Goal: Task Accomplishment & Management: Use online tool/utility

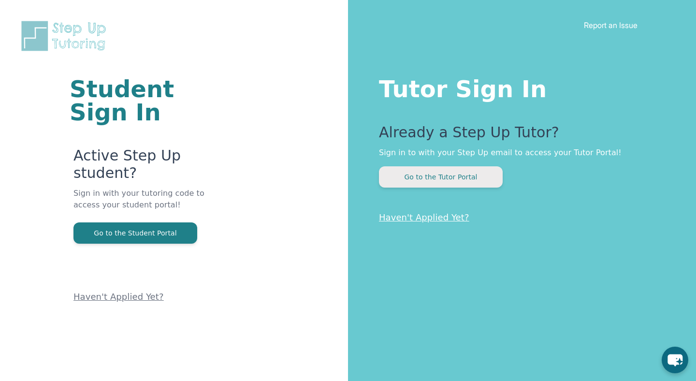
click at [419, 176] on button "Go to the Tutor Portal" at bounding box center [441, 176] width 124 height 21
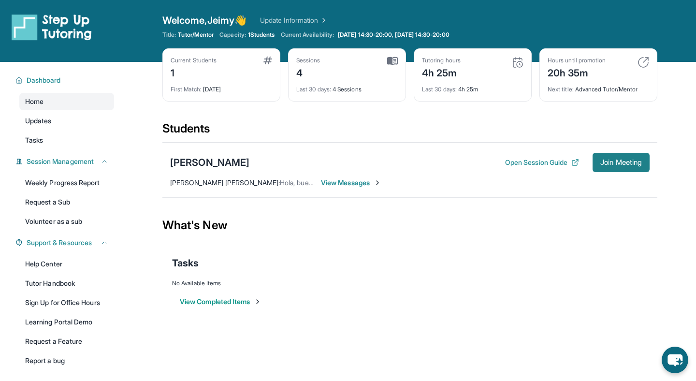
click at [617, 162] on span "Join Meeting" at bounding box center [621, 162] width 42 height 6
click at [203, 183] on span "Jeimy Bran Miralda :" at bounding box center [225, 182] width 110 height 8
click at [182, 167] on div "[PERSON_NAME]" at bounding box center [209, 163] width 79 height 14
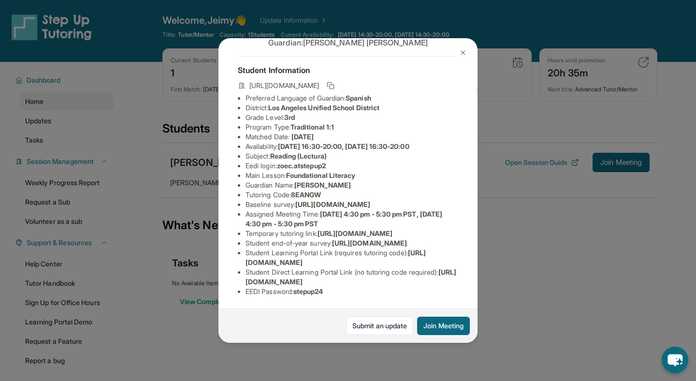
scroll to position [118, 0]
drag, startPoint x: 298, startPoint y: 294, endPoint x: 362, endPoint y: 294, distance: 64.8
click at [362, 294] on li "EEDI Password : stepup24" at bounding box center [352, 292] width 213 height 10
copy span "stepup24"
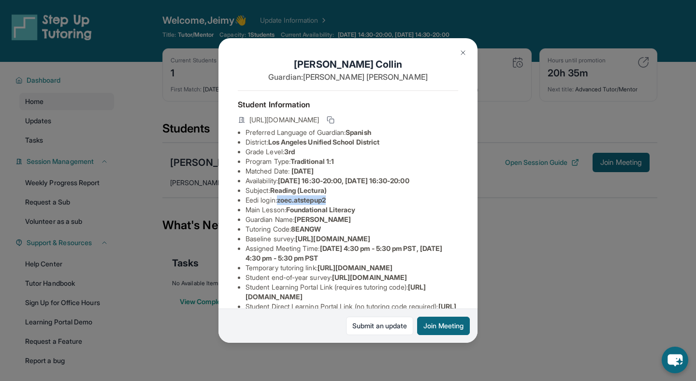
drag, startPoint x: 281, startPoint y: 201, endPoint x: 340, endPoint y: 201, distance: 59.0
click at [340, 201] on li "Eedi login : zoec.atstepup2" at bounding box center [352, 200] width 213 height 10
copy span "zoec.atstepup2"
drag, startPoint x: 281, startPoint y: 200, endPoint x: 334, endPoint y: 198, distance: 53.2
click at [334, 198] on li "Eedi login : zoec.atstepup2" at bounding box center [352, 200] width 213 height 10
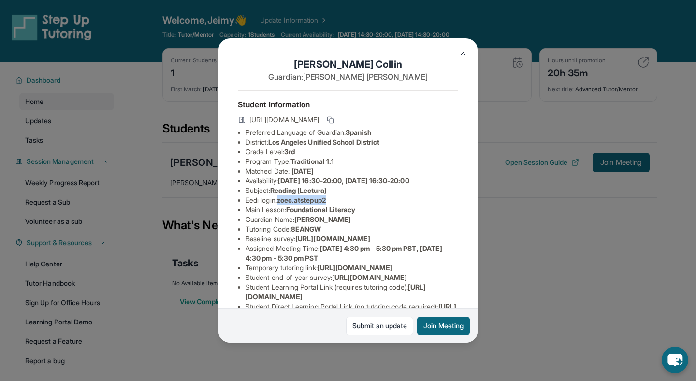
copy span "zoec.atstepup2"
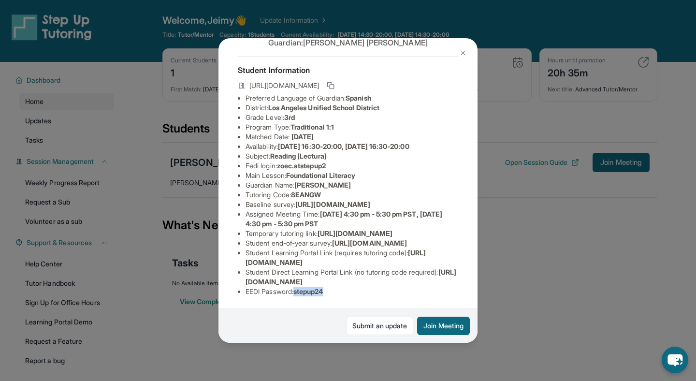
drag, startPoint x: 298, startPoint y: 292, endPoint x: 334, endPoint y: 290, distance: 36.3
click at [334, 291] on li "EEDI Password : stepup24" at bounding box center [352, 292] width 213 height 10
copy span "stepup24"
